Goal: Task Accomplishment & Management: Manage account settings

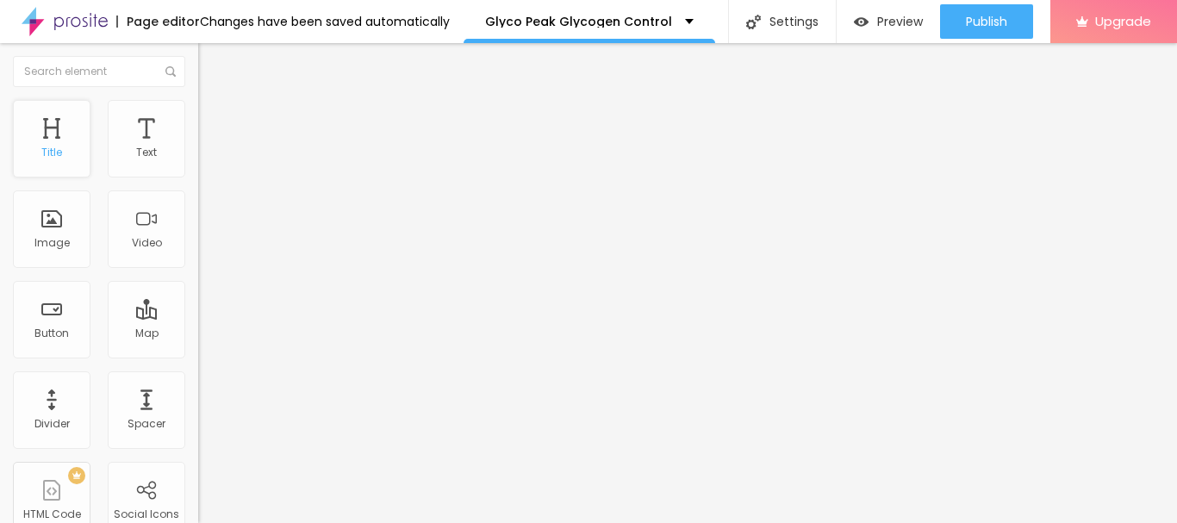
click at [44, 137] on div "Title" at bounding box center [52, 139] width 78 height 78
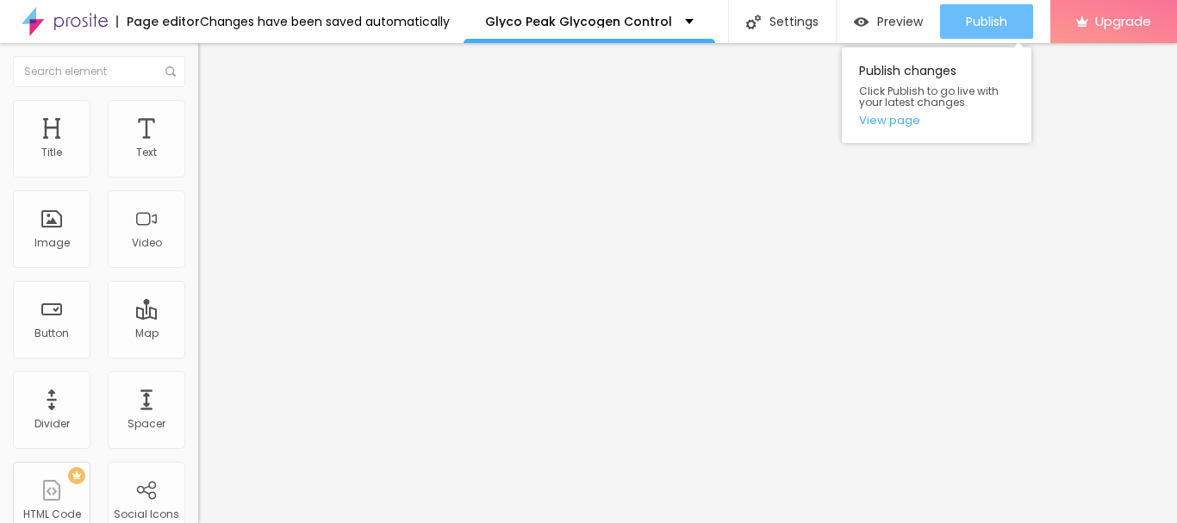
click at [997, 15] on span "Publish" at bounding box center [986, 22] width 41 height 14
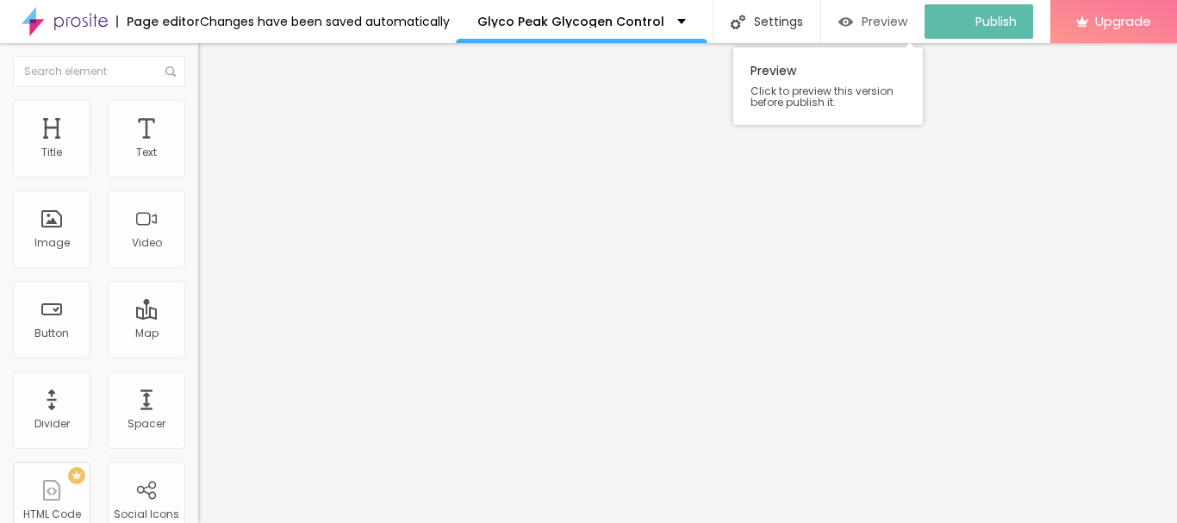
click at [885, 19] on span "Preview" at bounding box center [884, 22] width 46 height 14
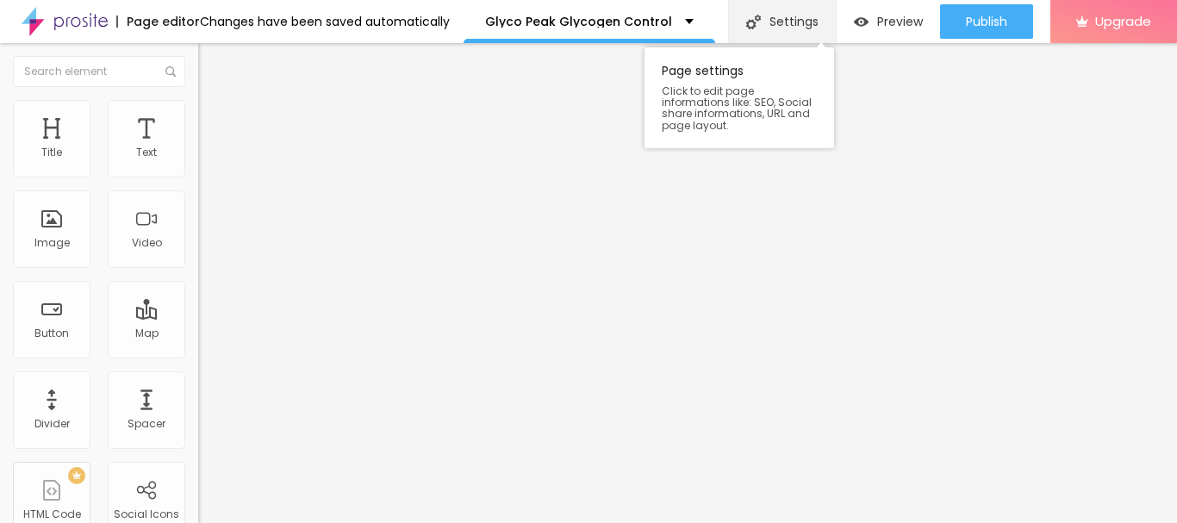
click at [774, 19] on div "Settings" at bounding box center [782, 21] width 108 height 43
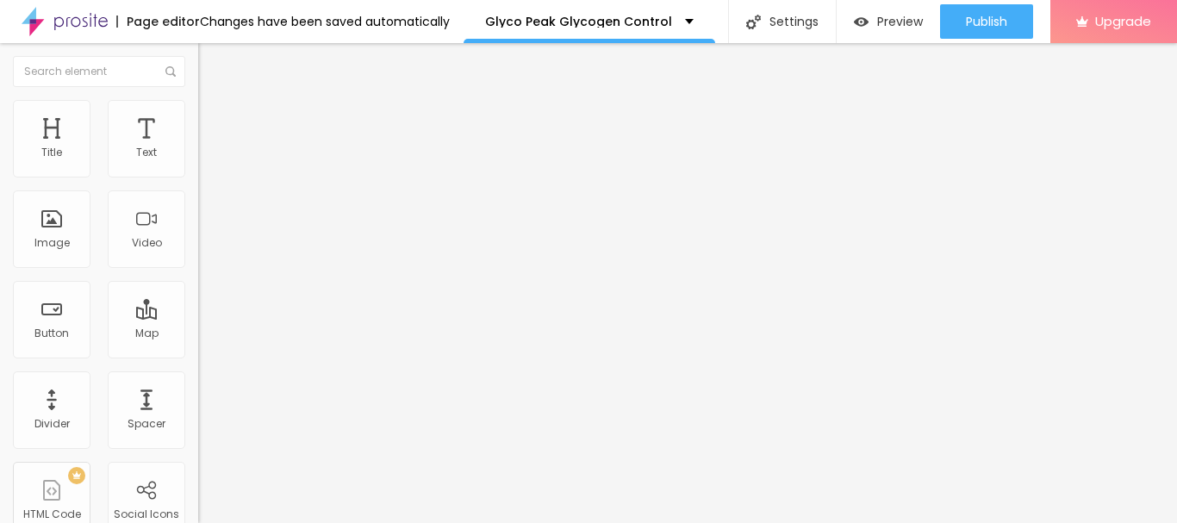
paste input "Glyco Peak Glycogen Control"
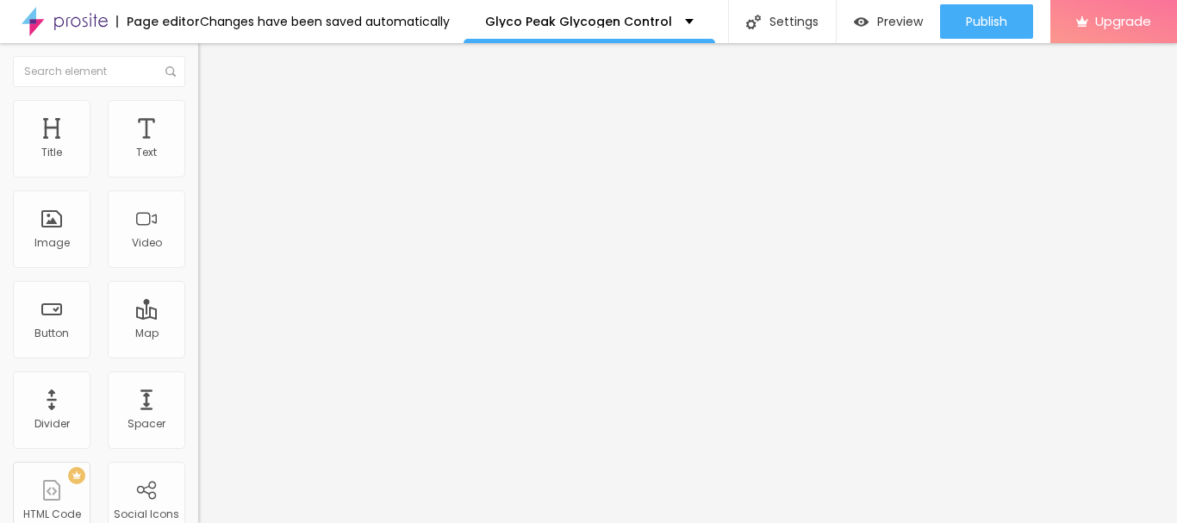
paste input "– Balance Blood Sugar Naturally"
type input "Glyco Peak Glycogen Control – Balance Blood Sugar Naturally"
paste textarea "Glyco Peak is a blood sugar support supplement made from plant-based extracts, …"
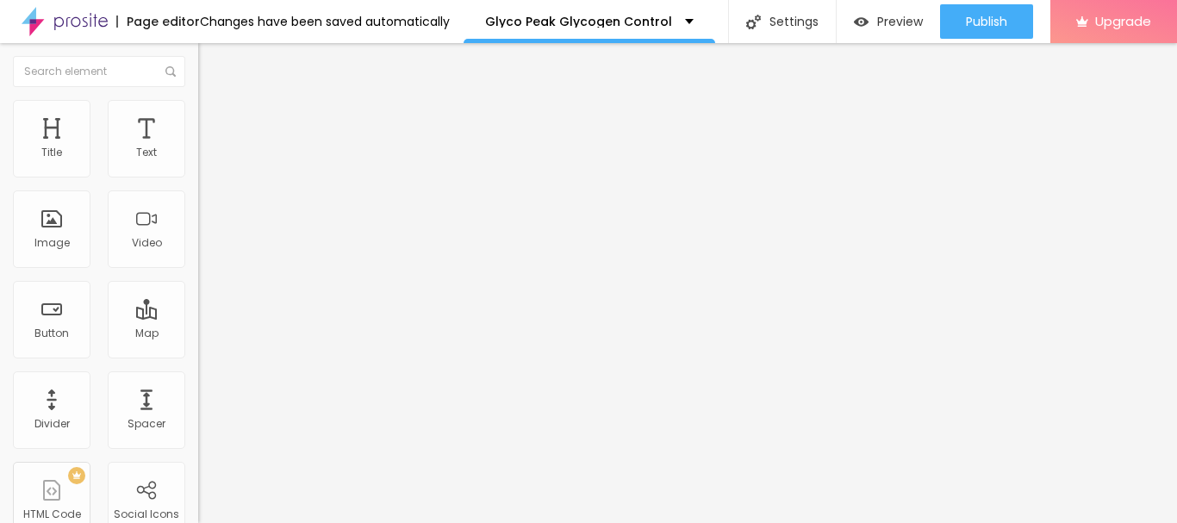
type textarea "Glyco Peak is a blood sugar support supplement made from plant-based extracts, …"
drag, startPoint x: 605, startPoint y: 134, endPoint x: 432, endPoint y: 133, distance: 173.1
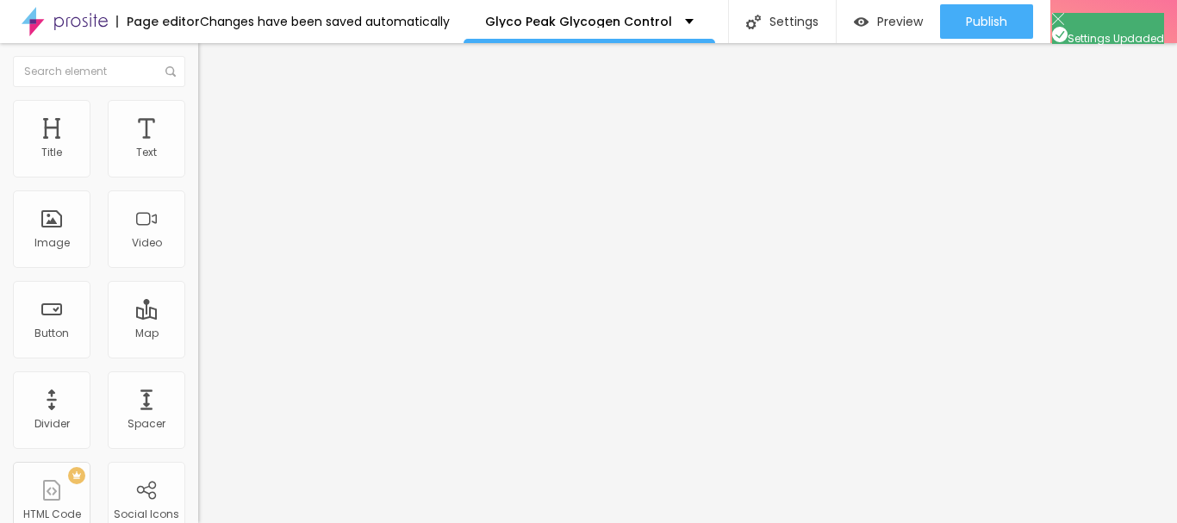
paste textarea "Glyco Peak Glycogen Control"
type textarea "Glyco Peak Glycogen Control"
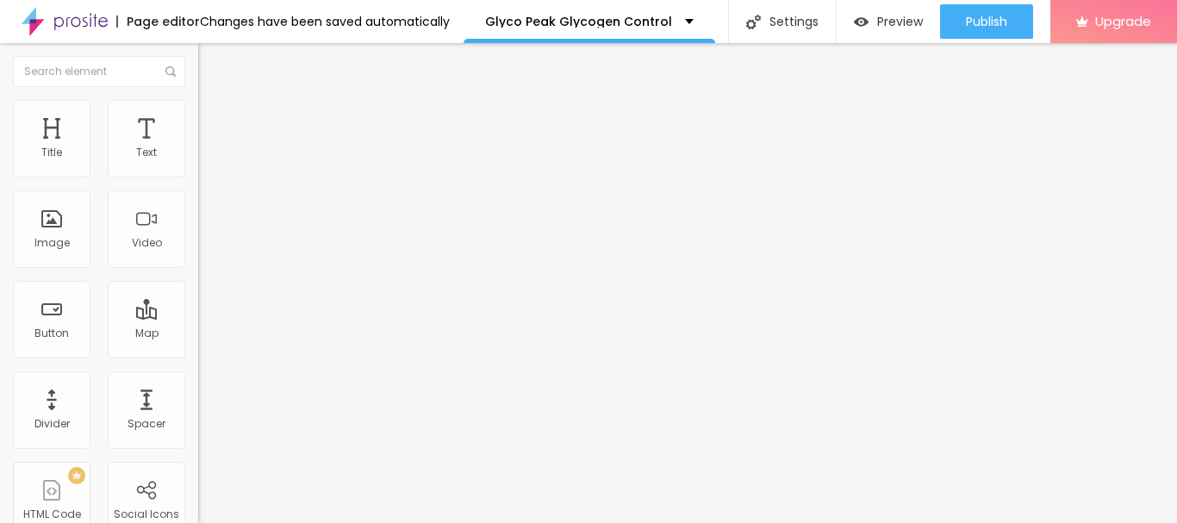
scroll to position [0, 0]
click at [211, 62] on img "button" at bounding box center [218, 63] width 14 height 14
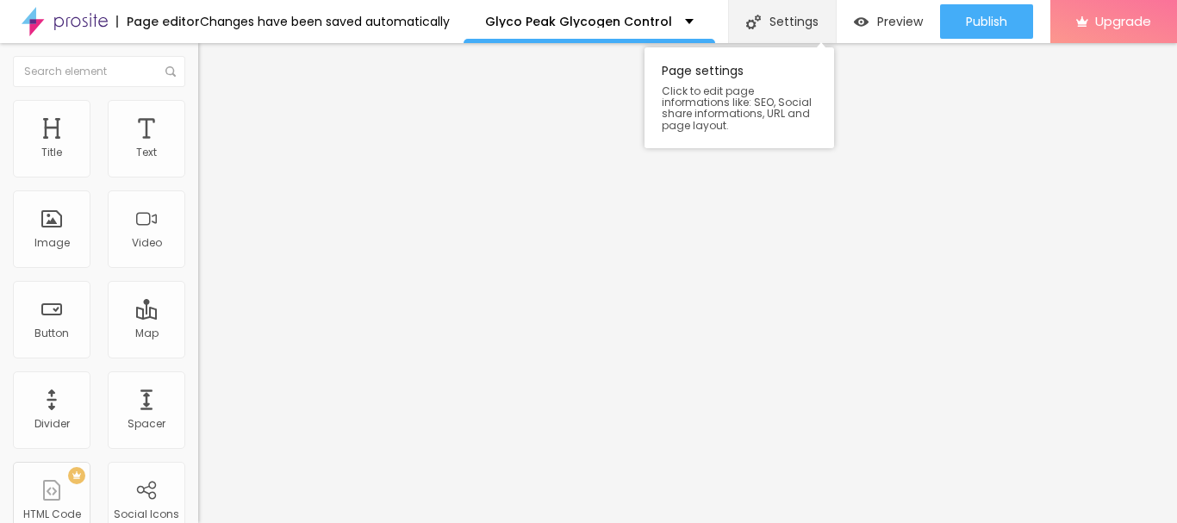
click at [778, 19] on div "Settings" at bounding box center [782, 21] width 108 height 43
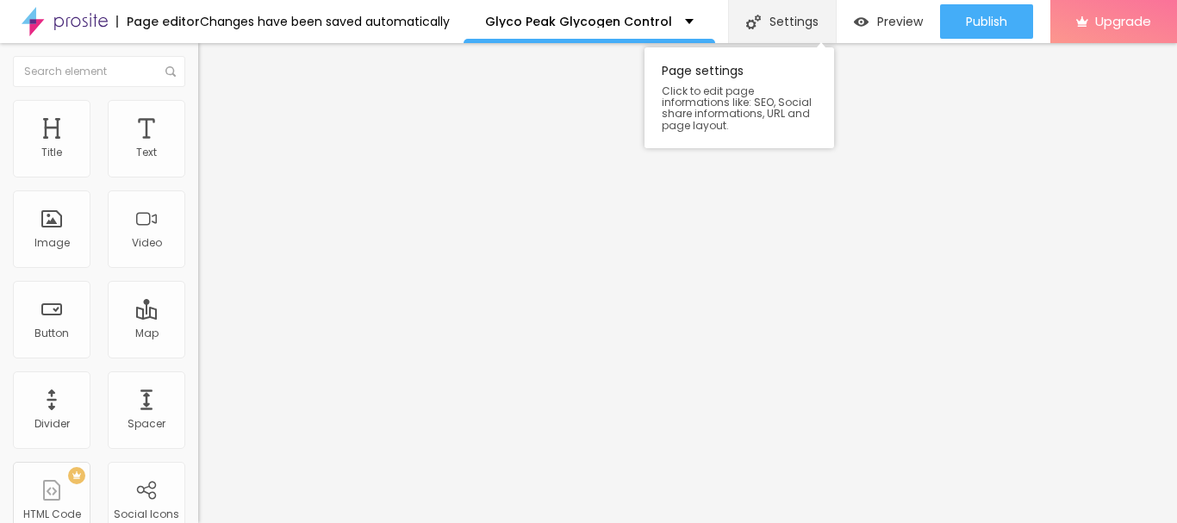
click at [761, 17] on div "Settings" at bounding box center [782, 21] width 108 height 43
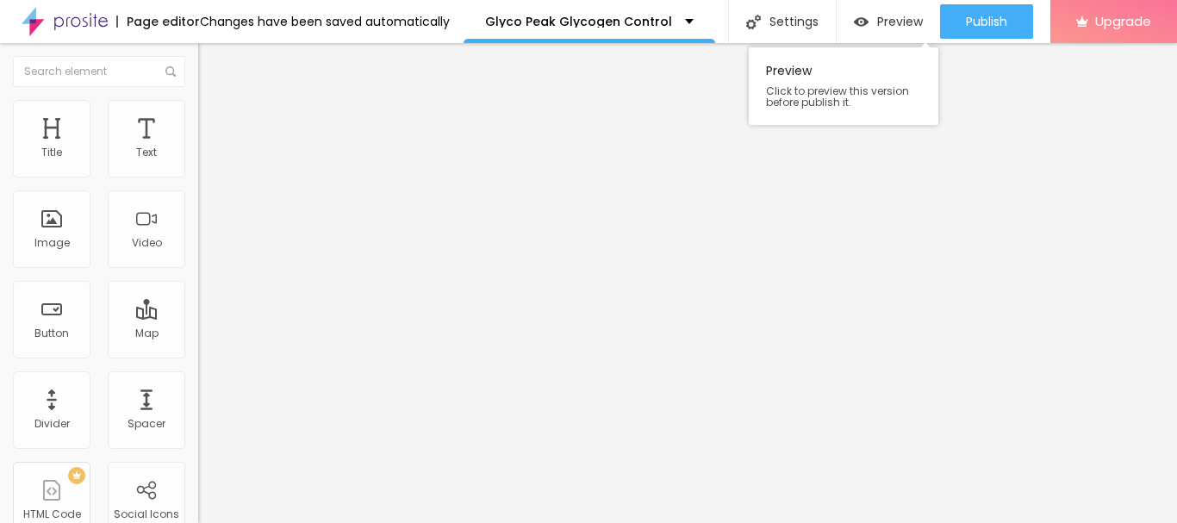
drag, startPoint x: 897, startPoint y: 47, endPoint x: 894, endPoint y: 39, distance: 9.3
click at [890, 16] on span "Preview" at bounding box center [900, 22] width 46 height 14
